Goal: Check status

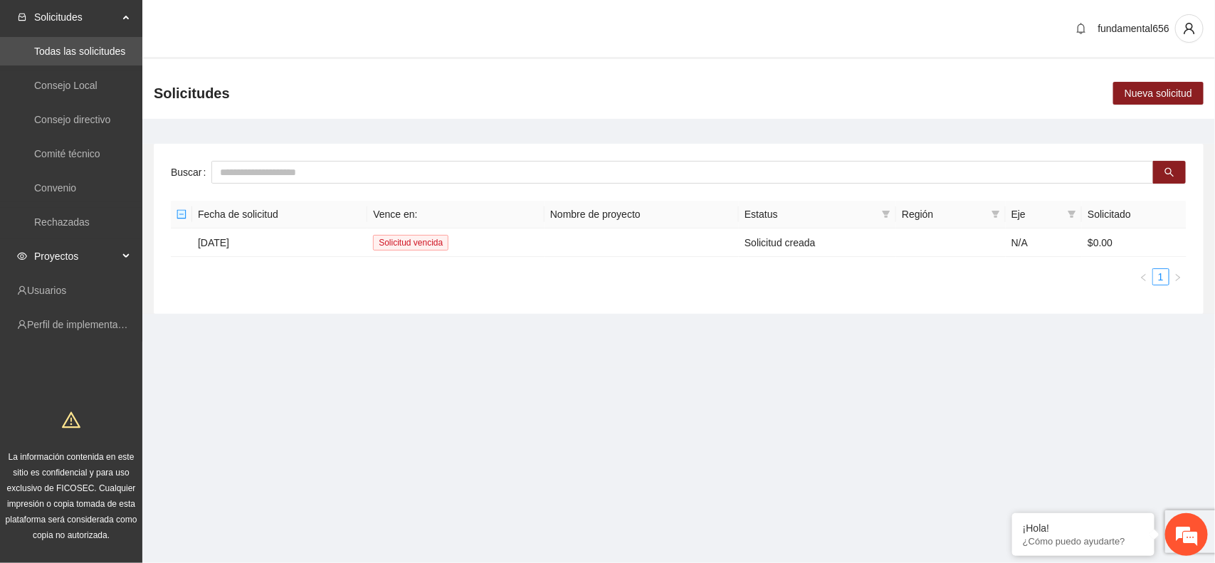
click at [133, 256] on div "Proyectos" at bounding box center [71, 256] width 142 height 28
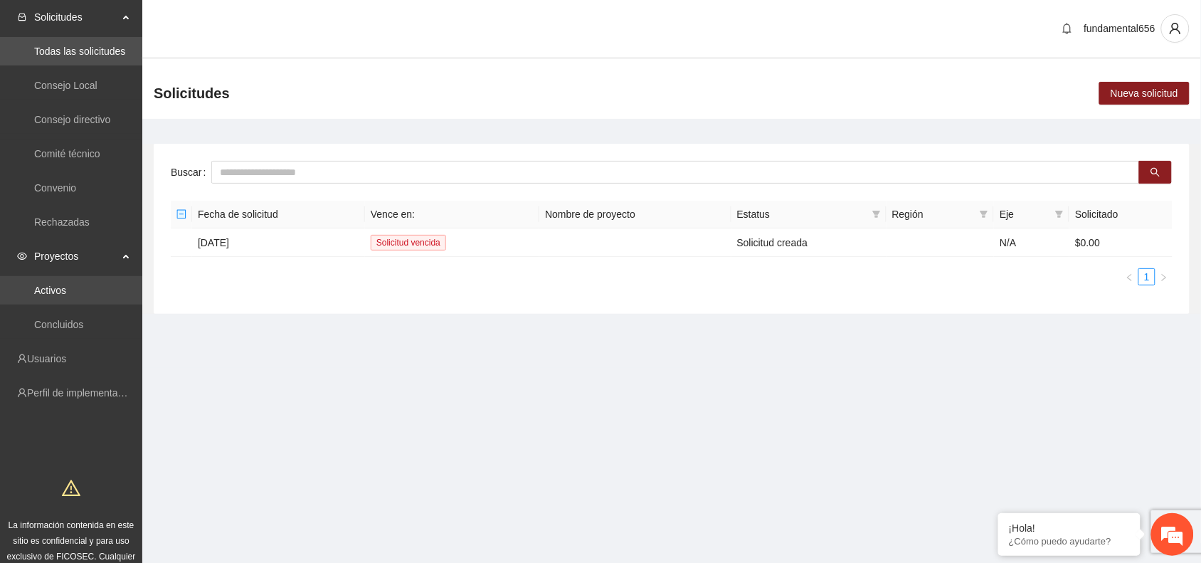
click at [66, 293] on link "Activos" at bounding box center [50, 290] width 32 height 11
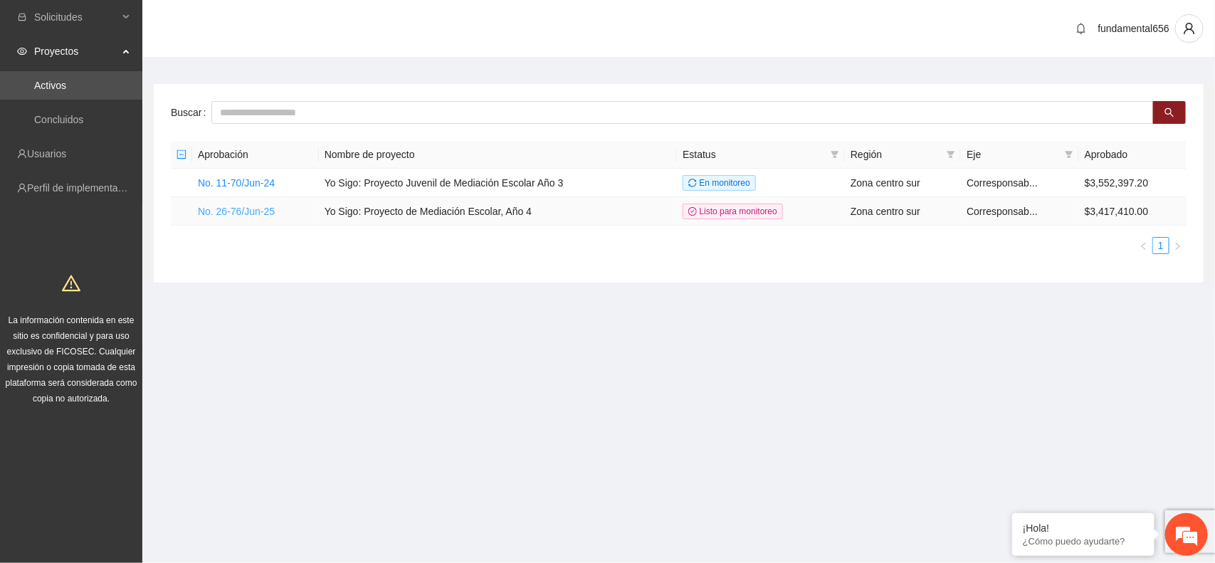
click at [257, 206] on link "No. 26-76/Jun-25" at bounding box center [236, 211] width 77 height 11
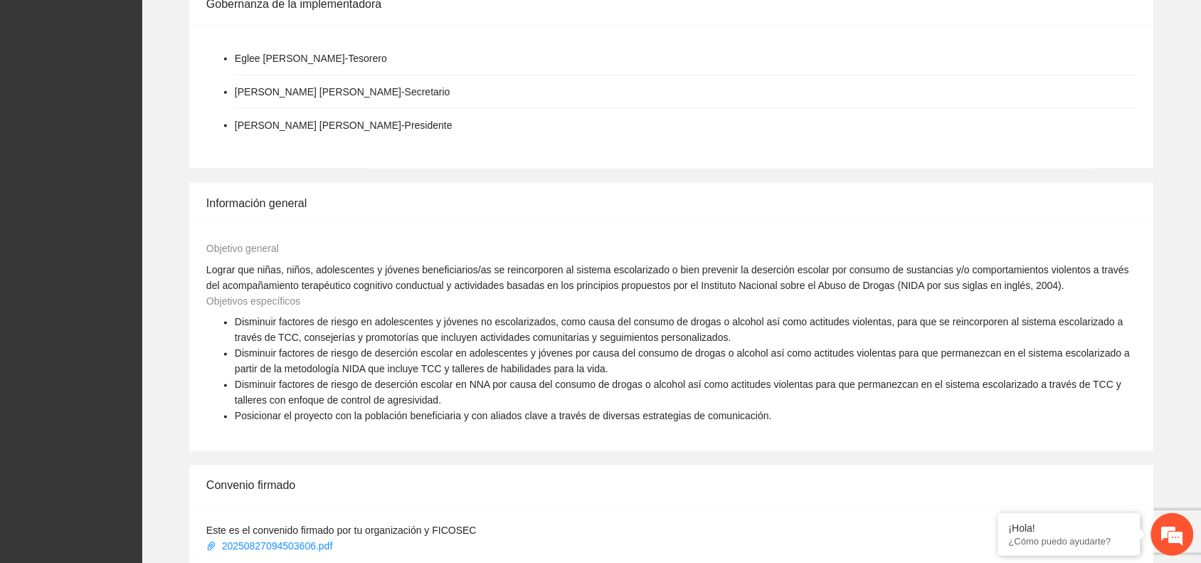
scroll to position [984, 0]
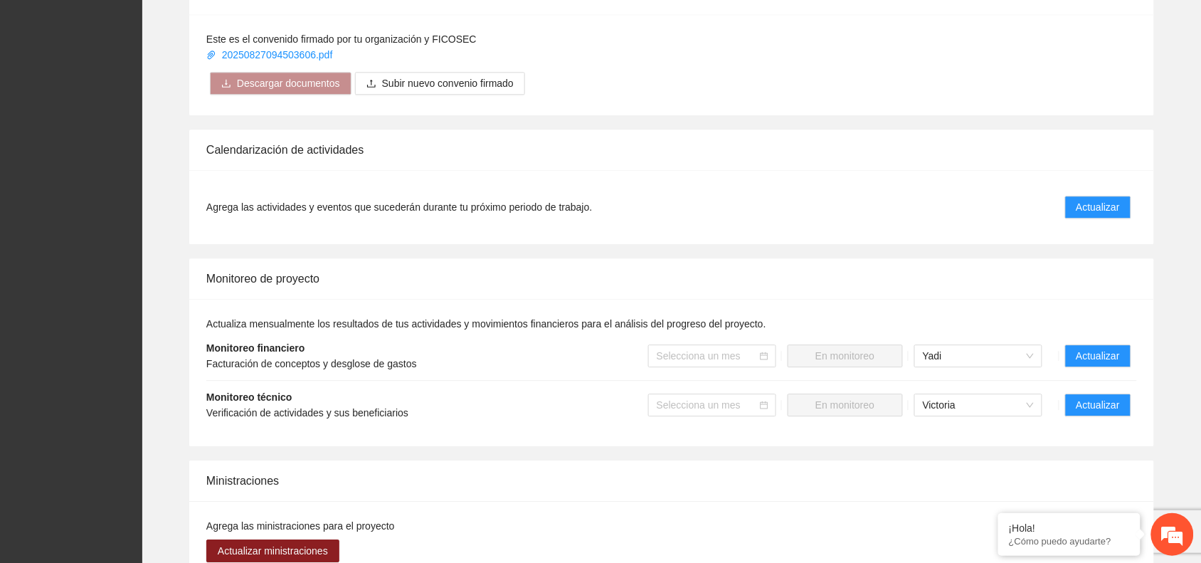
click at [322, 419] on span "Verificación de actividades y sus beneficiarios" at bounding box center [307, 412] width 202 height 11
click at [1116, 399] on span "Actualizar" at bounding box center [1098, 405] width 43 height 16
